Goal: Transaction & Acquisition: Purchase product/service

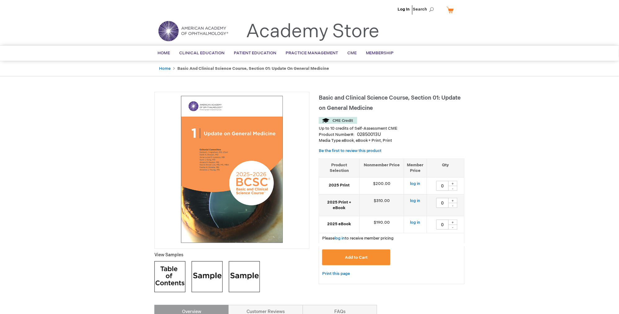
click at [353, 258] on span "Add to Cart" at bounding box center [356, 257] width 23 height 5
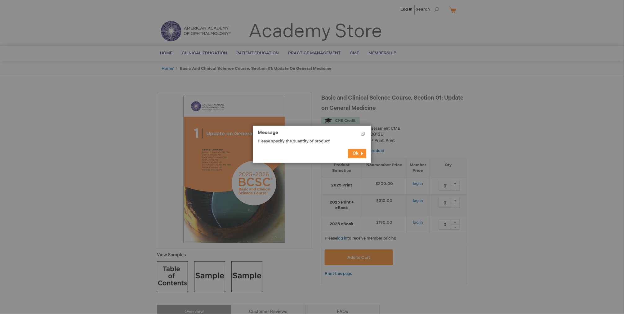
click at [359, 151] on button "Ok" at bounding box center [357, 153] width 18 height 9
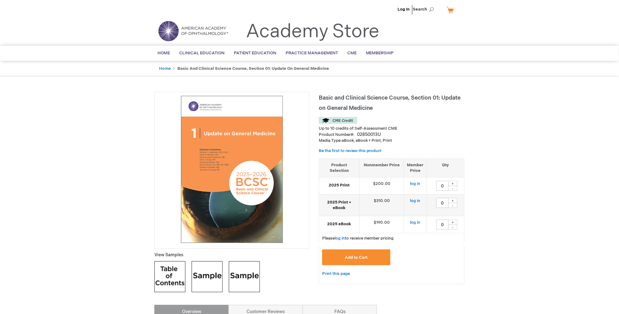
click at [453, 200] on div "+" at bounding box center [452, 200] width 9 height 5
type input "1"
click at [349, 255] on button "Add to Cart" at bounding box center [356, 257] width 68 height 16
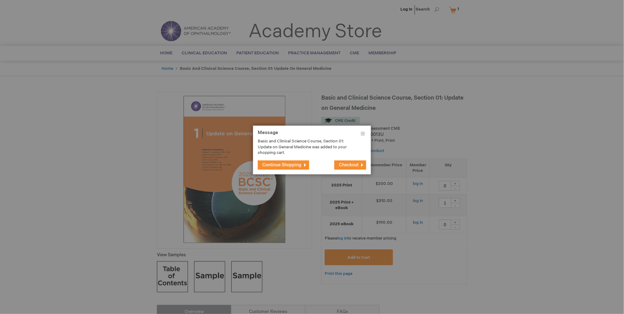
click at [351, 165] on span "Checkout" at bounding box center [349, 164] width 20 height 5
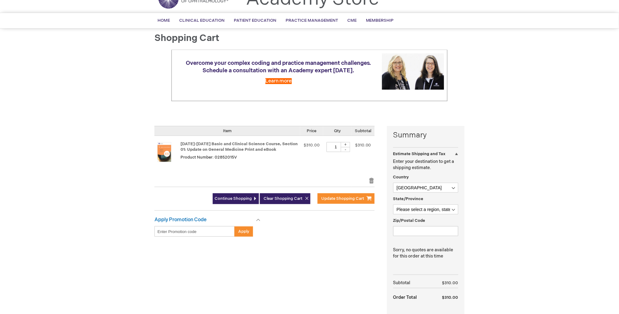
scroll to position [65, 0]
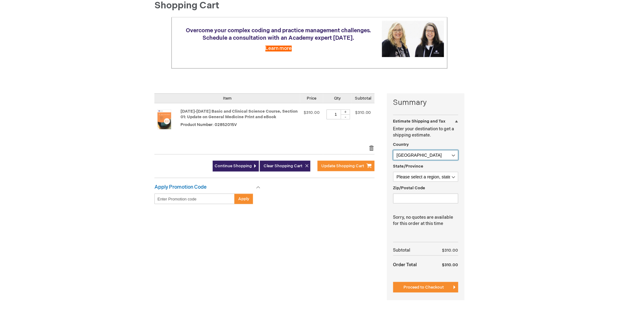
click at [453, 156] on select "Afghanistan Åland Islands Albania Algeria American Samoa Andorra Angola Anguill…" at bounding box center [425, 155] width 65 height 10
select select "NL"
click at [402, 178] on input "State/Province" at bounding box center [425, 177] width 65 height 10
type input "Friesland"
click at [412, 201] on input "Zip/Postal Code" at bounding box center [425, 198] width 65 height 10
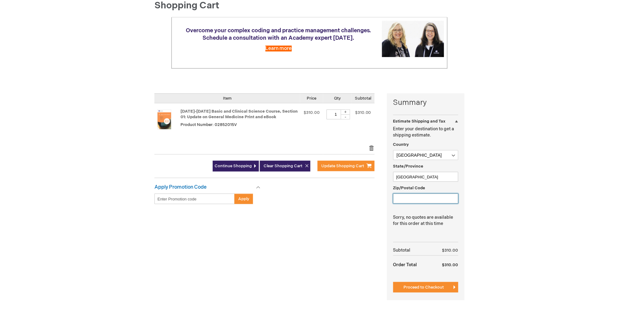
type input "9205EB"
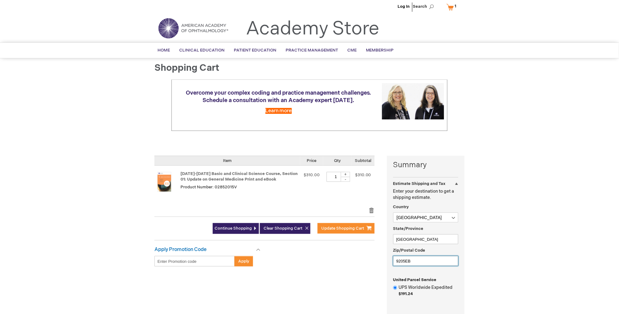
scroll to position [0, 0]
